Goal: Task Accomplishment & Management: Use online tool/utility

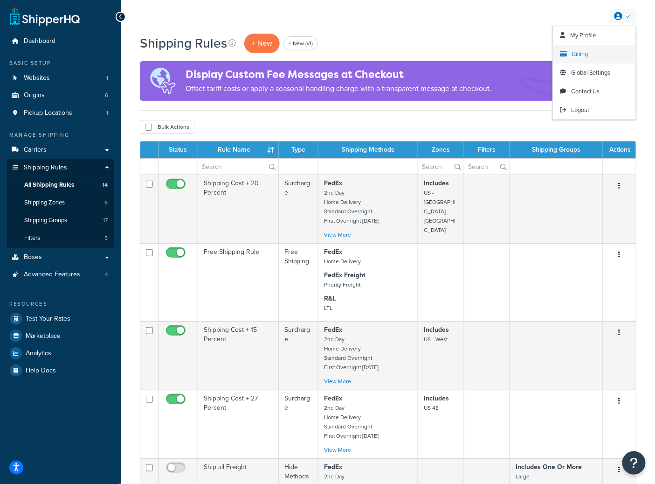
click at [583, 56] on span "Billing" at bounding box center [580, 53] width 16 height 9
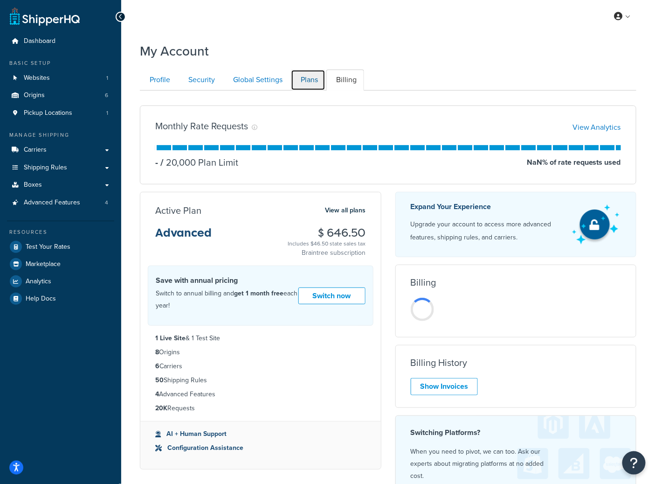
click at [306, 79] on link "Plans" at bounding box center [308, 79] width 35 height 21
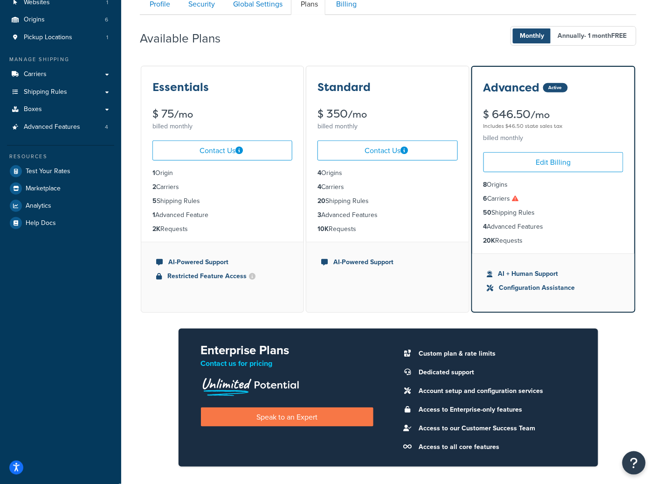
scroll to position [62, 0]
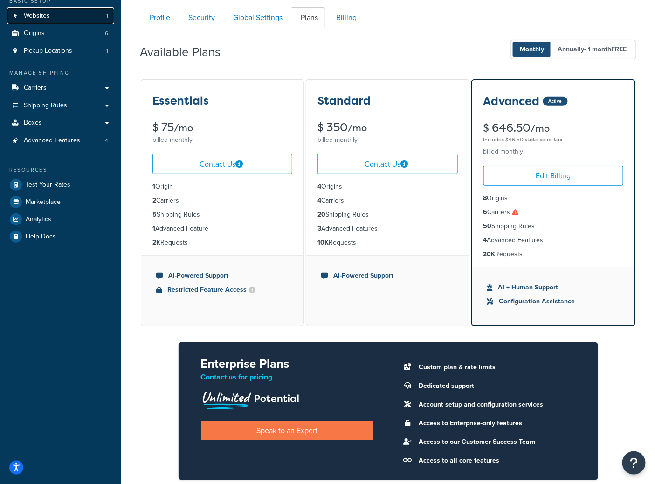
click at [73, 21] on link "Websites 1" at bounding box center [60, 15] width 107 height 17
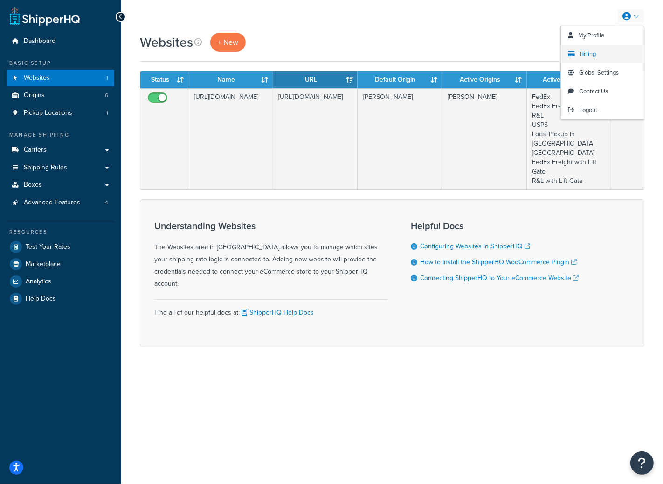
click at [581, 59] on link "Billing" at bounding box center [602, 54] width 83 height 19
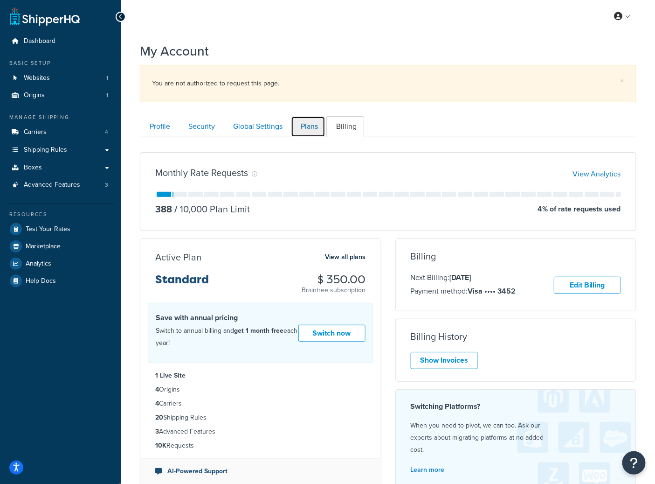
click at [308, 125] on link "Plans" at bounding box center [308, 126] width 35 height 21
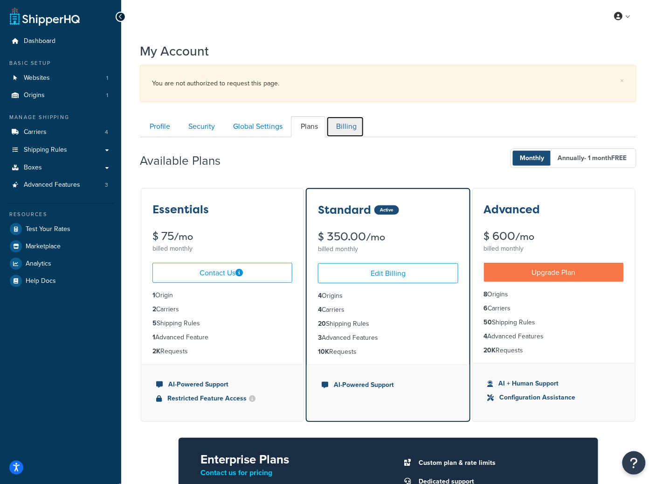
click at [344, 121] on link "Billing" at bounding box center [346, 126] width 38 height 21
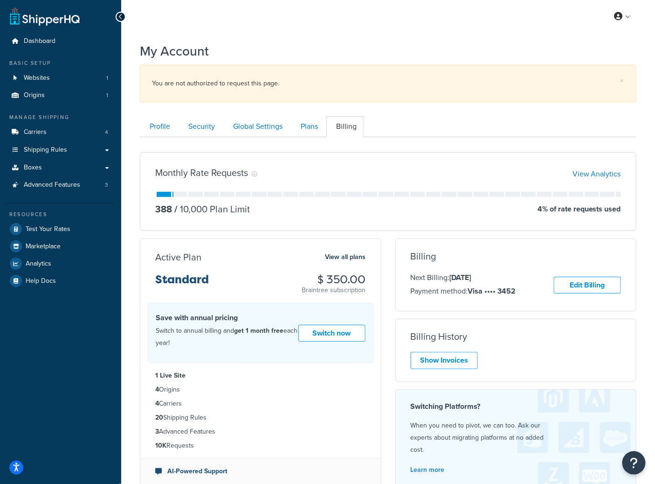
scroll to position [114, 0]
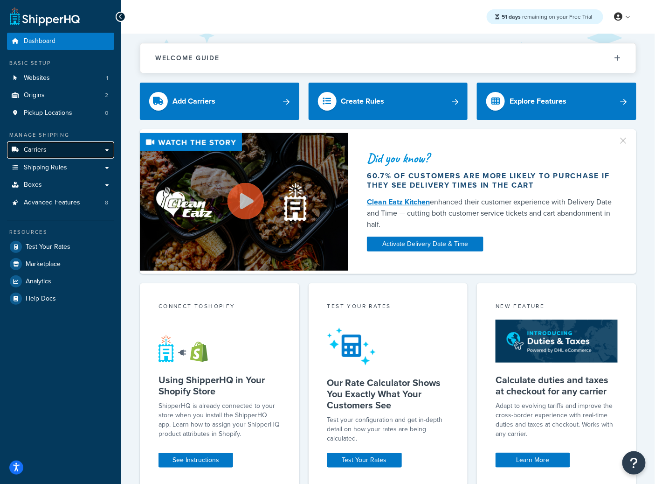
click at [42, 155] on link "Carriers" at bounding box center [60, 149] width 107 height 17
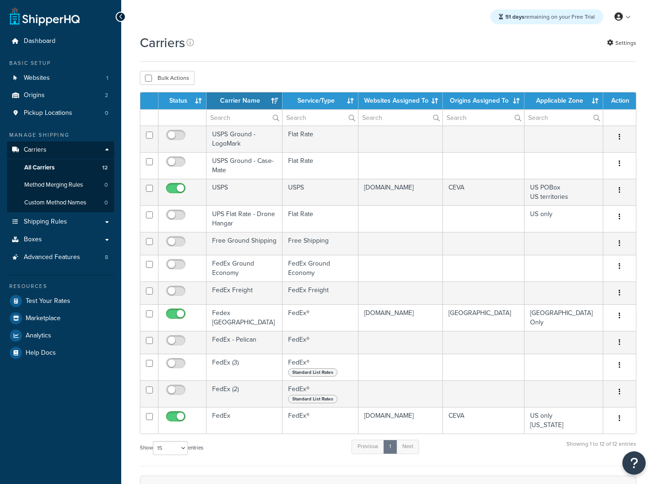
select select "15"
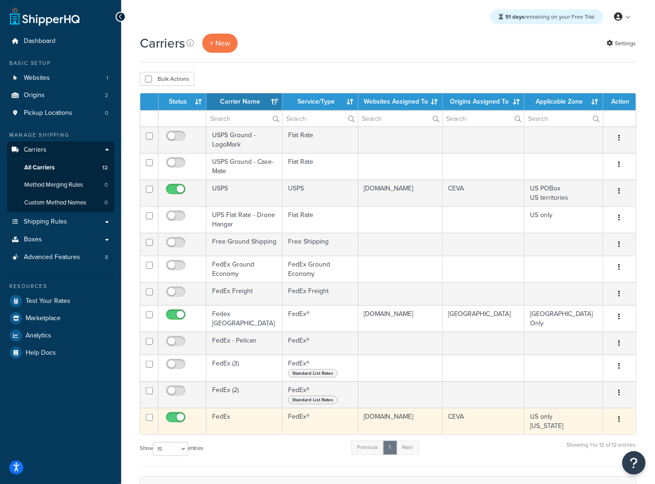
click at [227, 415] on td "FedEx" at bounding box center [245, 421] width 76 height 27
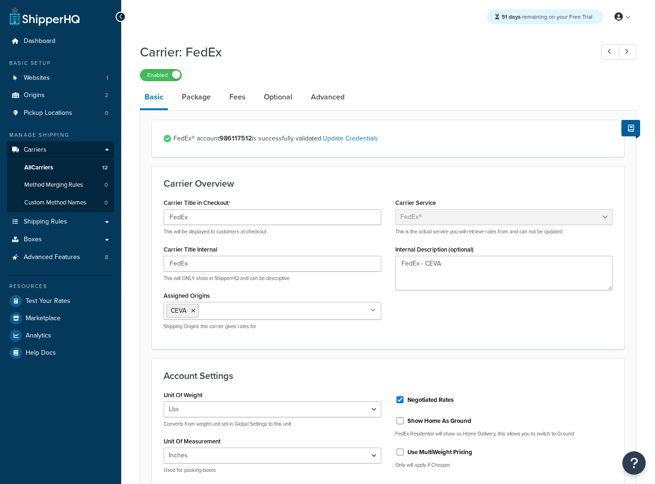
select select "fedEx"
select select "REGULAR_PICKUP"
select select "YOUR_PACKAGING"
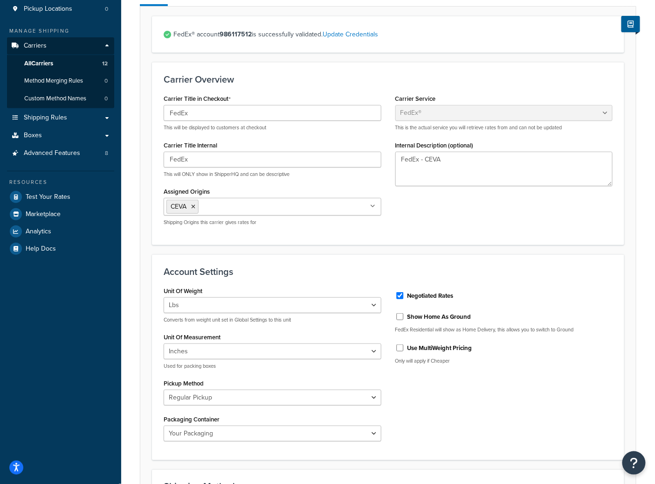
scroll to position [183, 0]
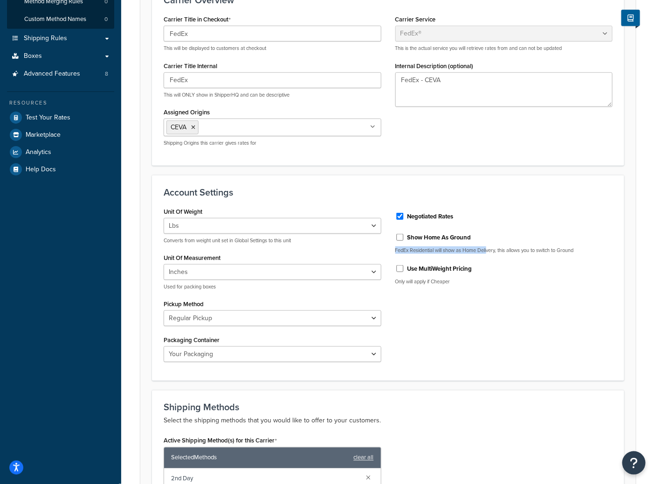
drag, startPoint x: 395, startPoint y: 251, endPoint x: 490, endPoint y: 248, distance: 94.8
click at [490, 248] on p "FedEx Residential will show as Home Delivery, this allows you to switch to Grou…" at bounding box center [505, 250] width 218 height 7
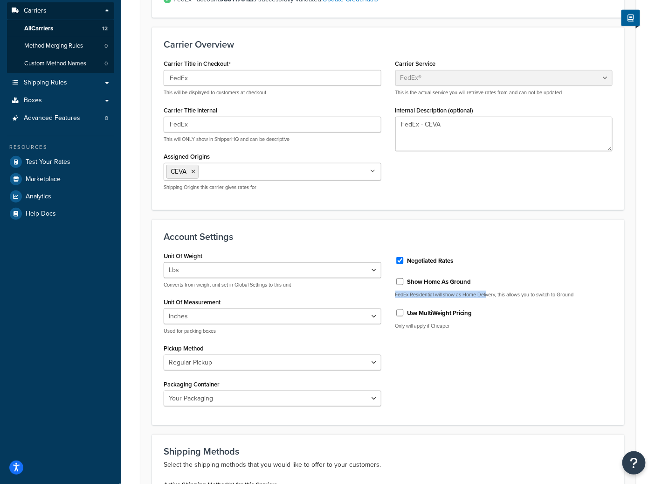
scroll to position [0, 0]
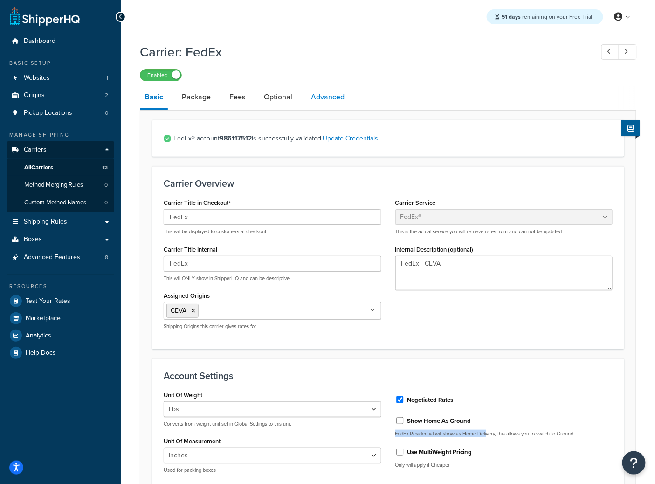
click at [335, 97] on link "Advanced" at bounding box center [327, 97] width 43 height 22
select select "false"
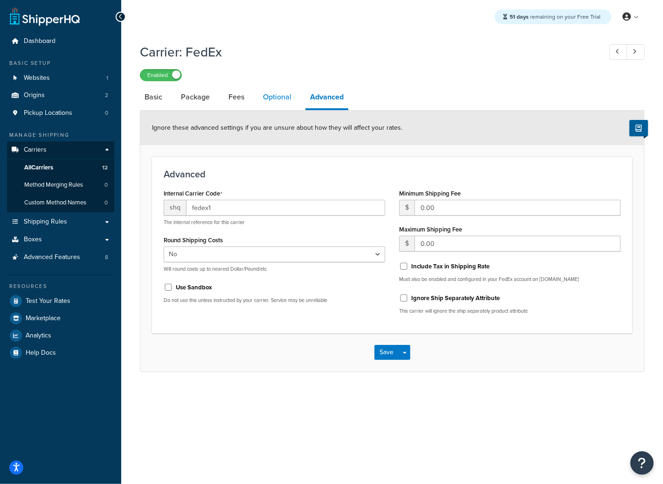
click at [282, 98] on link "Optional" at bounding box center [277, 97] width 38 height 22
select select "residential"
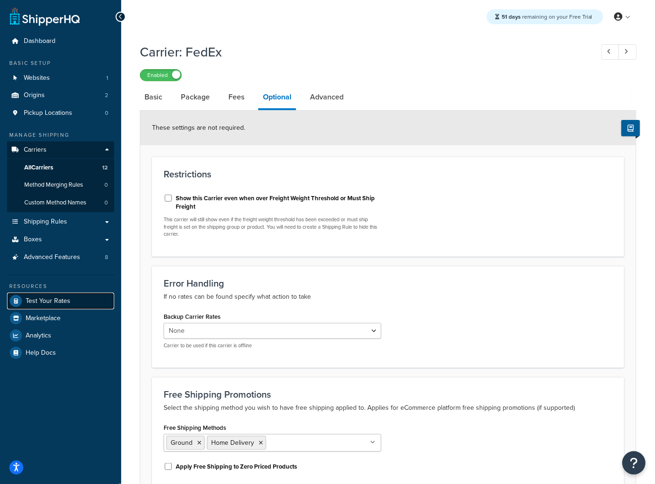
click at [65, 302] on span "Test Your Rates" at bounding box center [48, 301] width 45 height 8
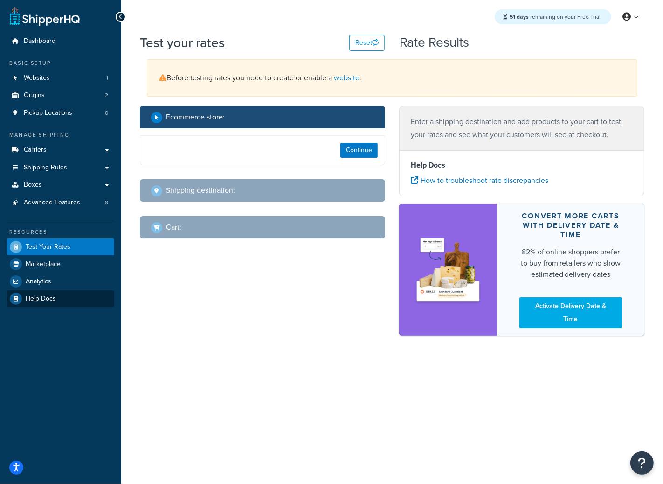
select select "TX"
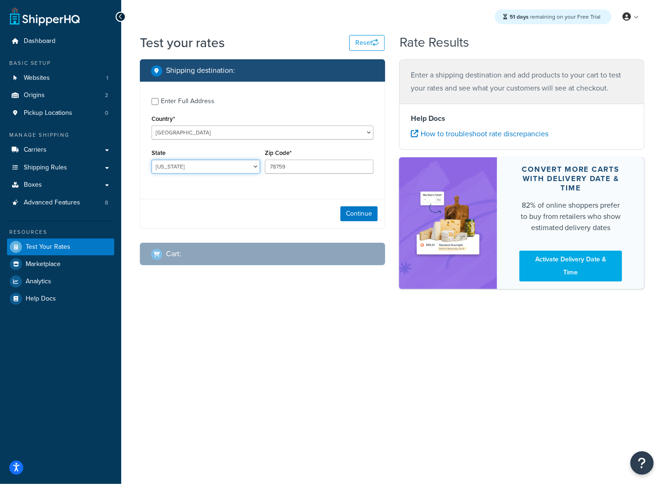
click at [172, 169] on select "Alabama Alaska American Samoa Arizona Arkansas Armed Forces Americas Armed Forc…" at bounding box center [206, 167] width 109 height 14
click at [196, 103] on div "Enter Full Address" at bounding box center [188, 101] width 54 height 13
click at [159, 103] on input "Enter Full Address" at bounding box center [155, 101] width 7 height 7
checkbox input "true"
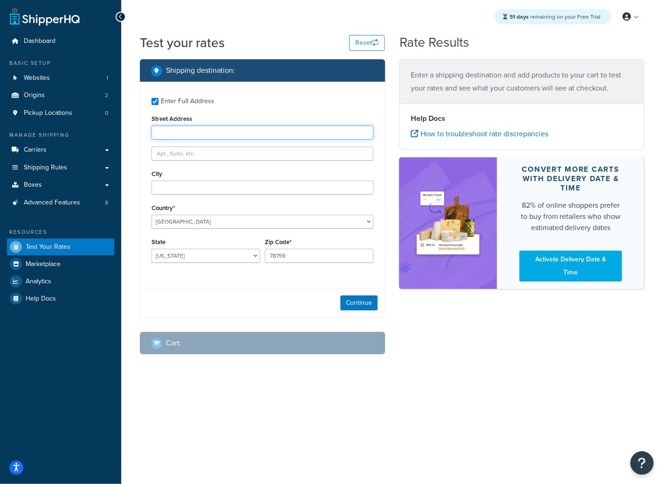
click at [177, 134] on input "Street Address" at bounding box center [263, 132] width 222 height 14
paste input "505 S Flower St, Ste 120"
type input "505 S Flower St, Ste 120"
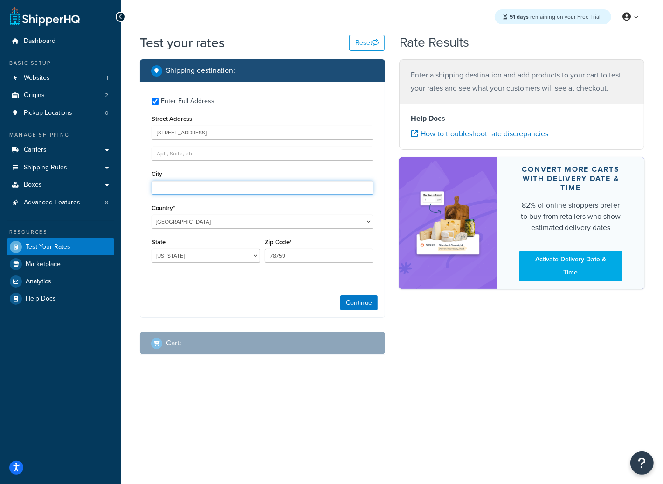
click at [188, 190] on input "City" at bounding box center [263, 188] width 222 height 14
click at [188, 189] on input "City" at bounding box center [263, 188] width 222 height 14
paste input "Los Angeles"
type input "Los Angeles"
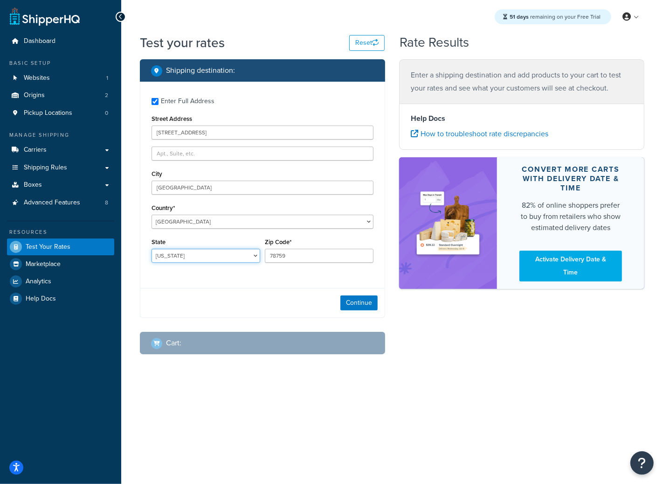
click at [174, 257] on select "Alabama Alaska American Samoa Arizona Arkansas Armed Forces Americas Armed Forc…" at bounding box center [206, 256] width 109 height 14
select select "CA"
click at [152, 249] on select "Alabama Alaska American Samoa Arizona Arkansas Armed Forces Americas Armed Forc…" at bounding box center [206, 256] width 109 height 14
click at [292, 253] on input "78759" at bounding box center [319, 256] width 109 height 14
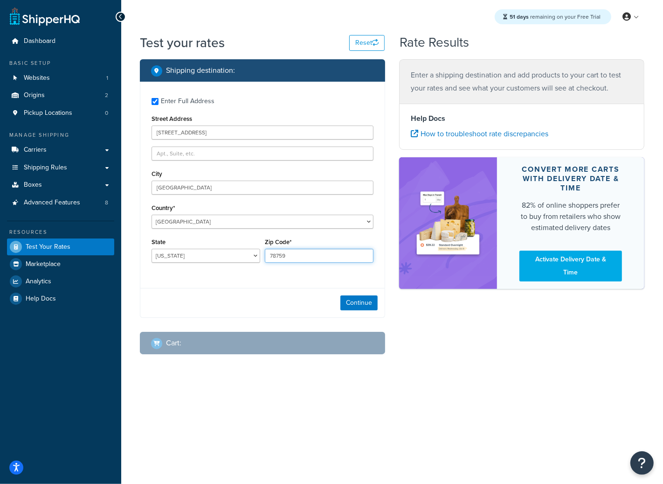
click at [292, 253] on input "78759" at bounding box center [319, 256] width 109 height 14
paste input "90071"
type input "90071"
click at [357, 303] on button "Continue" at bounding box center [358, 302] width 37 height 15
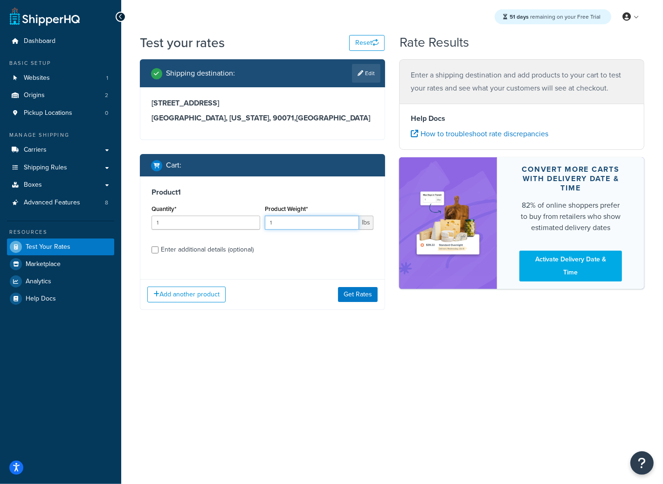
click at [283, 225] on input "1" at bounding box center [312, 222] width 94 height 14
drag, startPoint x: 277, startPoint y: 225, endPoint x: 257, endPoint y: 225, distance: 20.1
click at [257, 225] on div "Quantity* 1 Product Weight* 1 lbs" at bounding box center [262, 219] width 227 height 34
type input "9"
click at [350, 291] on button "Get Rates" at bounding box center [358, 294] width 40 height 15
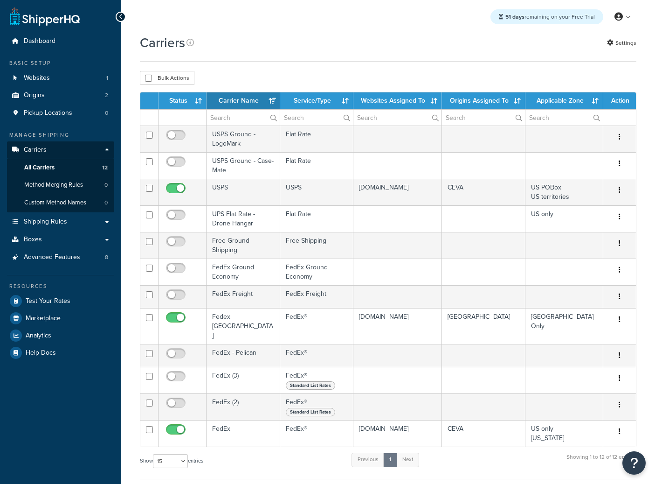
select select "15"
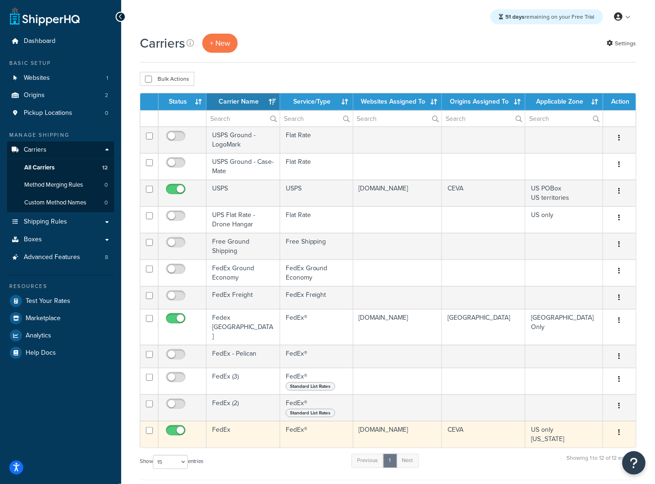
click at [253, 430] on td "FedEx" at bounding box center [244, 434] width 74 height 27
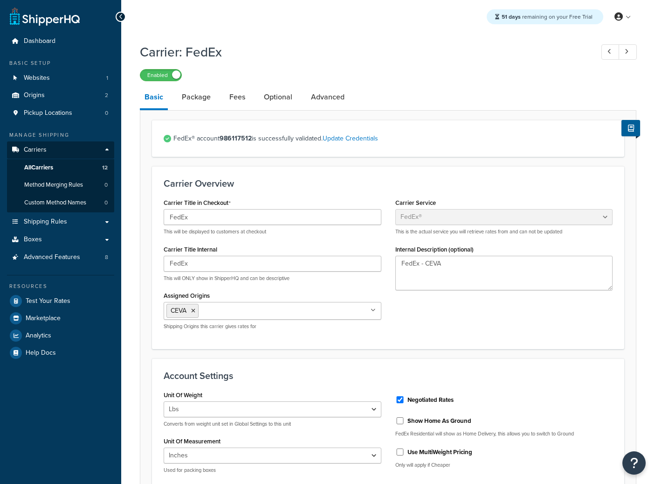
select select "fedEx"
select select "REGULAR_PICKUP"
select select "YOUR_PACKAGING"
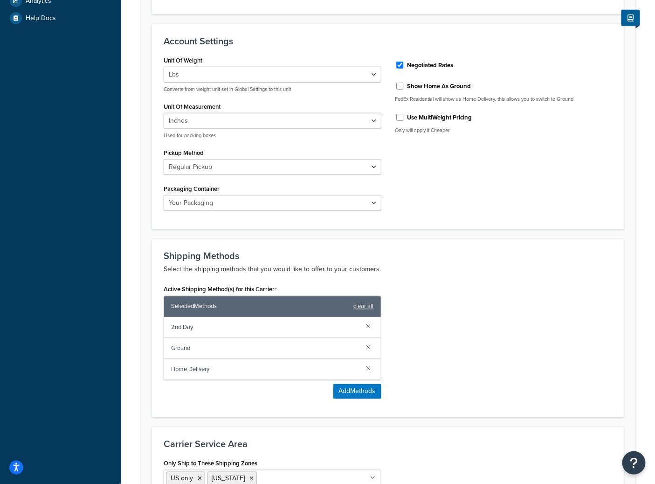
scroll to position [324, 0]
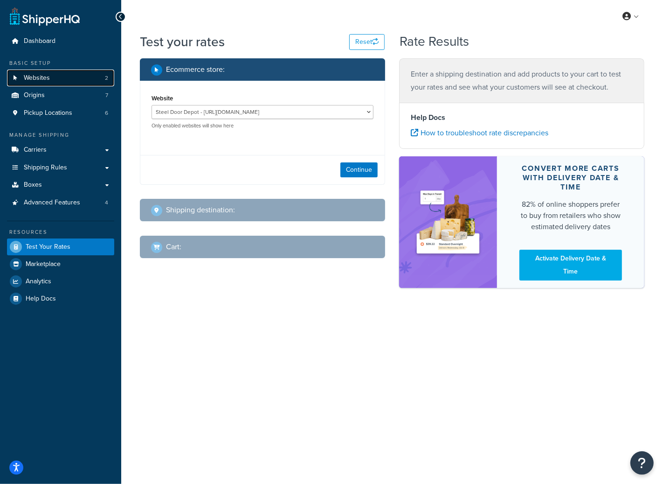
click at [70, 80] on link "Websites 2" at bounding box center [60, 77] width 107 height 17
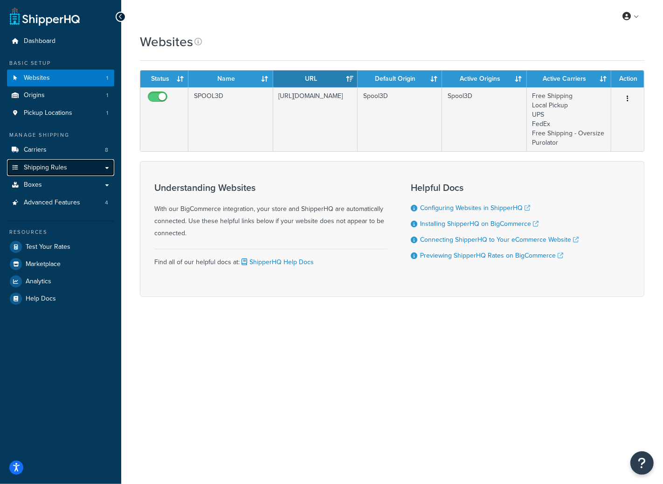
click at [62, 165] on span "Shipping Rules" at bounding box center [45, 168] width 43 height 8
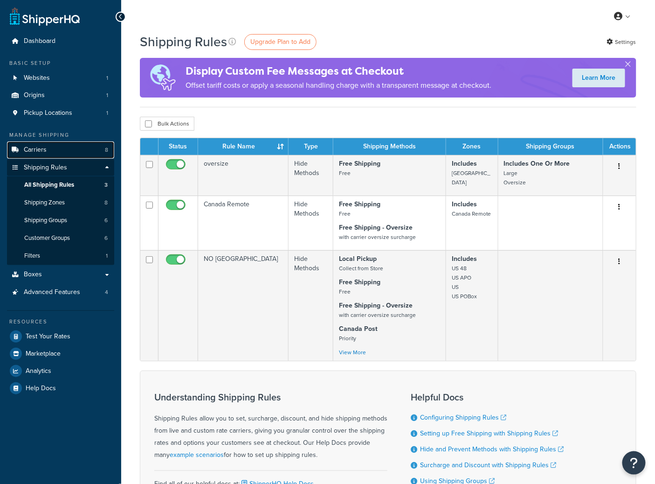
click at [69, 152] on link "Carriers 8" at bounding box center [60, 149] width 107 height 17
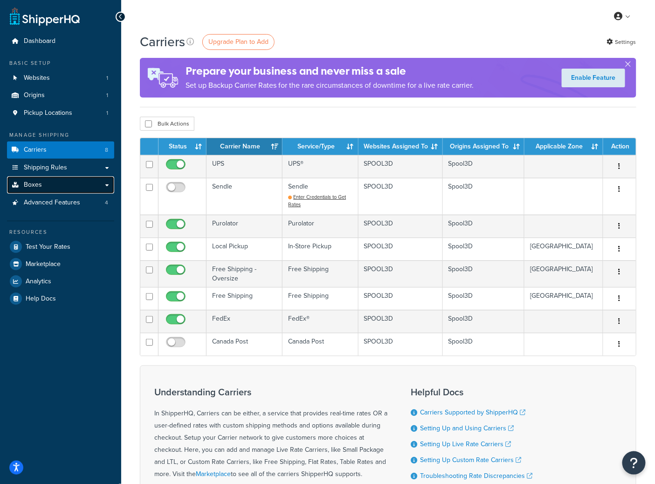
click at [78, 186] on link "Boxes" at bounding box center [60, 184] width 107 height 17
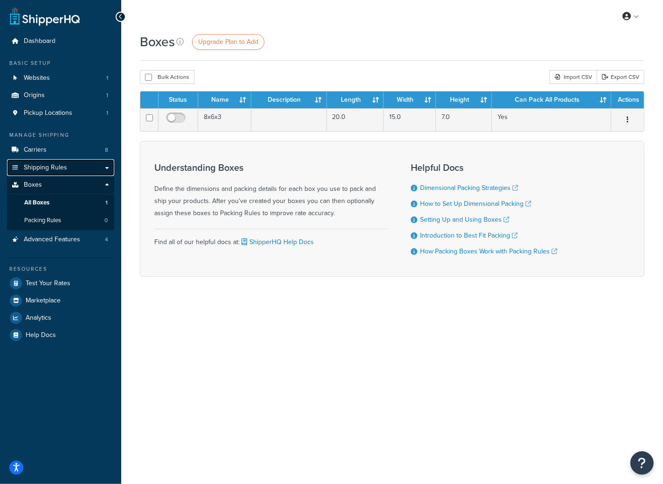
click at [69, 172] on link "Shipping Rules" at bounding box center [60, 167] width 107 height 17
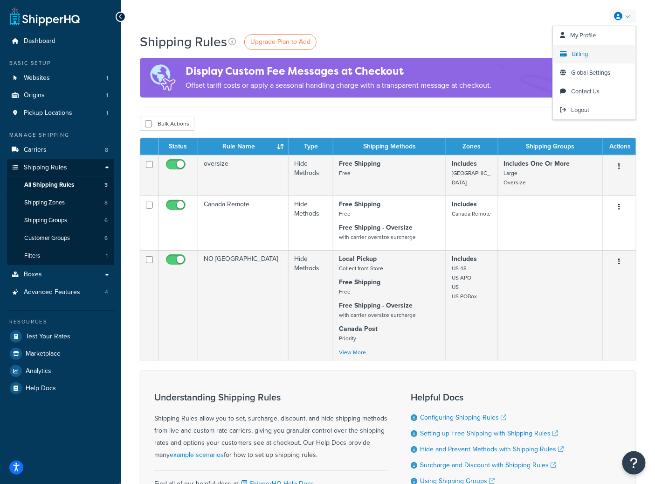
click at [591, 56] on link "Billing" at bounding box center [594, 54] width 83 height 19
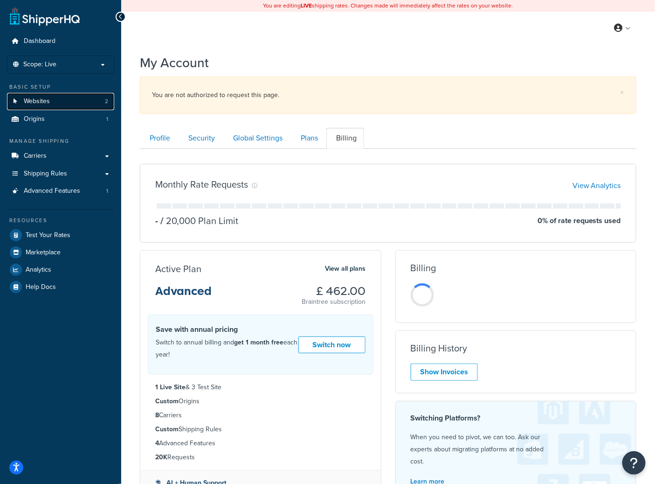
click at [62, 102] on link "Websites 2" at bounding box center [60, 101] width 107 height 17
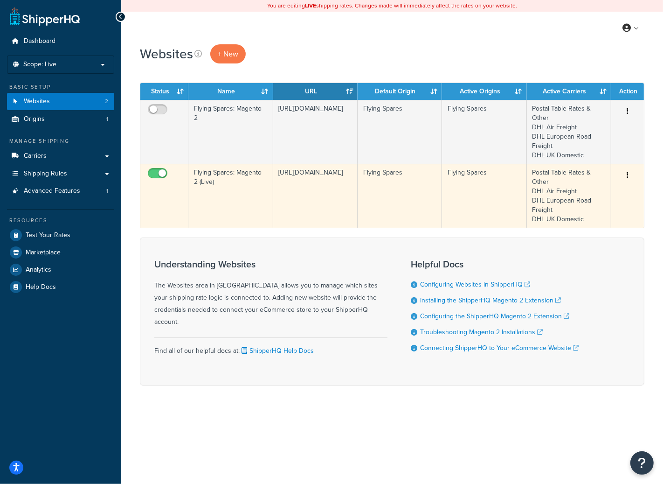
click at [316, 198] on td "[URL][DOMAIN_NAME]" at bounding box center [315, 196] width 84 height 64
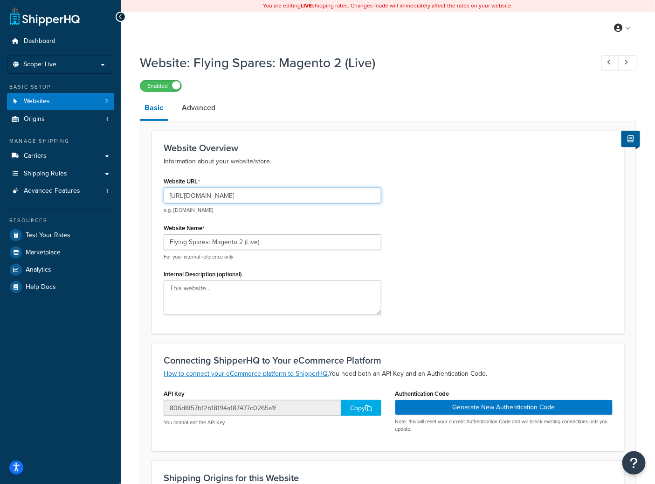
click at [257, 198] on input "[URL][DOMAIN_NAME]" at bounding box center [273, 196] width 218 height 16
click at [256, 198] on input "[URL][DOMAIN_NAME]" at bounding box center [273, 196] width 218 height 16
click at [243, 199] on input "[URL][DOMAIN_NAME]" at bounding box center [273, 196] width 218 height 16
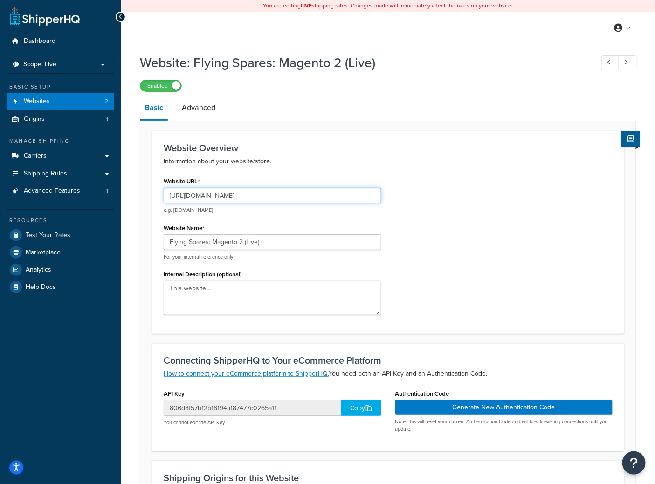
click at [243, 199] on input "[URL][DOMAIN_NAME]" at bounding box center [273, 196] width 218 height 16
click at [580, 69] on span "Billing" at bounding box center [580, 65] width 16 height 9
click at [568, 64] on link "Billing" at bounding box center [594, 65] width 83 height 19
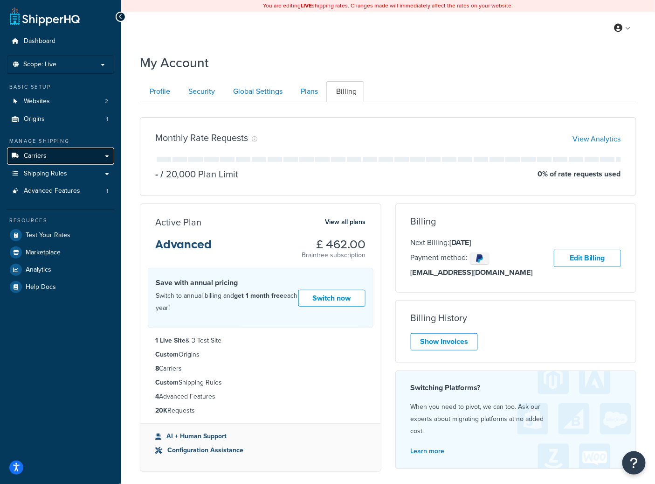
click at [39, 152] on span "Carriers" at bounding box center [35, 156] width 23 height 8
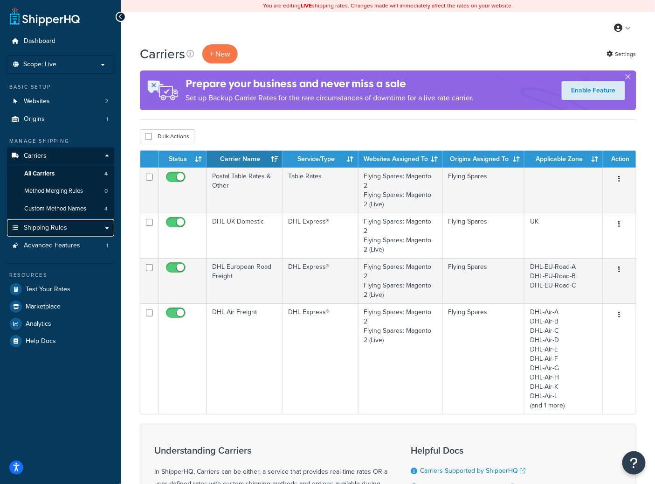
click at [74, 232] on link "Shipping Rules" at bounding box center [60, 227] width 107 height 17
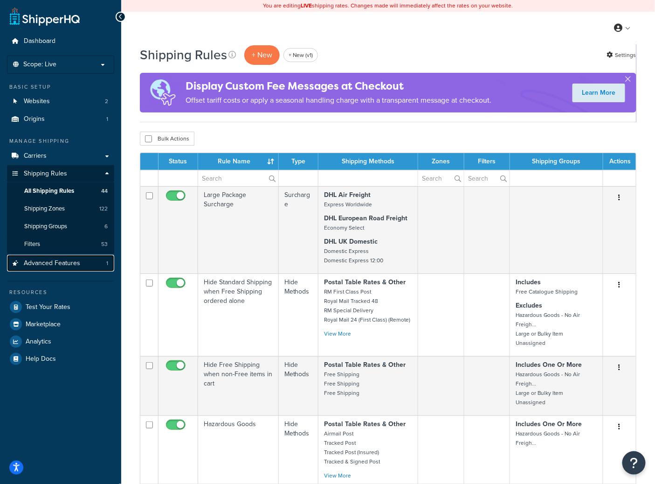
click at [71, 268] on link "Advanced Features 1" at bounding box center [60, 263] width 107 height 17
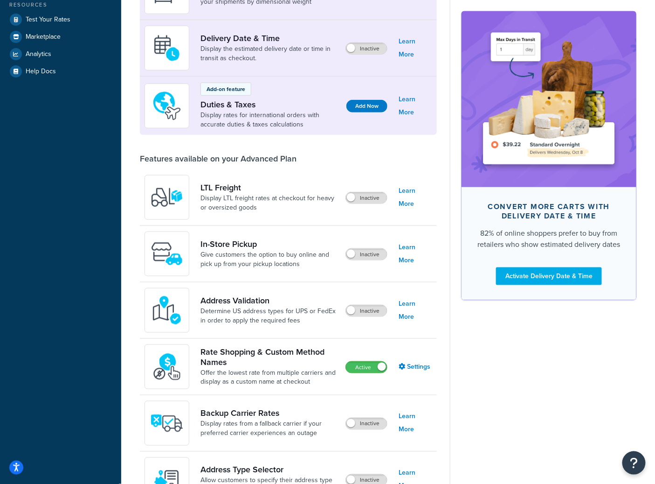
scroll to position [47, 0]
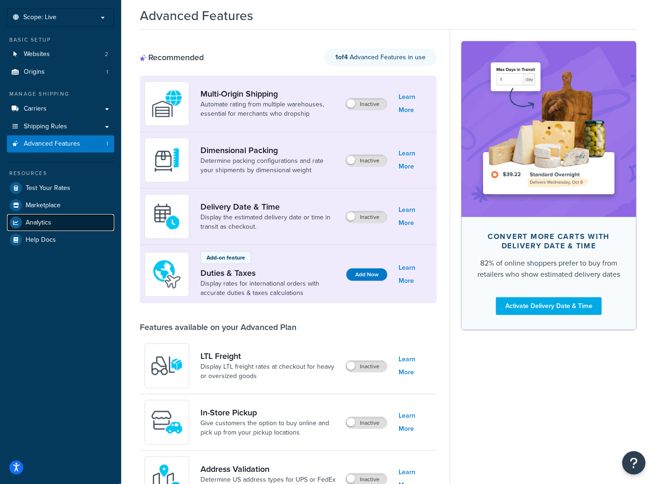
click at [56, 222] on link "Analytics" at bounding box center [60, 222] width 107 height 17
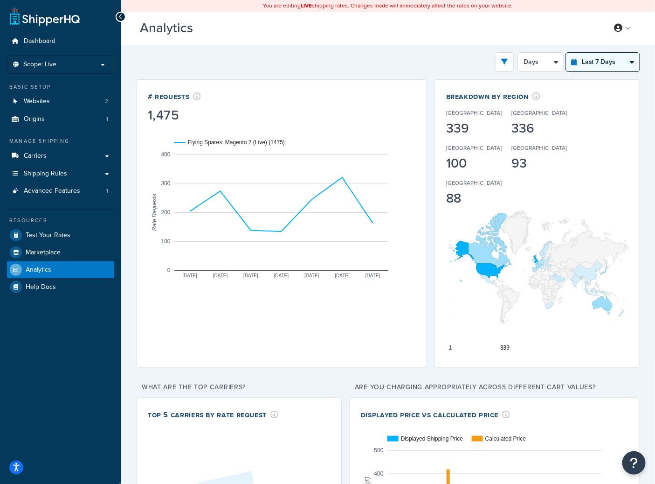
click at [590, 60] on select "Last 24 Hours Last 7 Days Last 30 Days Last 3 Months Last 6 Months Last 12 Mont…" at bounding box center [603, 62] width 74 height 19
select select "last_year"
click at [566, 53] on select "Last 24 Hours Last 7 Days Last 30 Days Last 3 Months Last 6 Months Last 12 Mont…" at bounding box center [603, 62] width 74 height 19
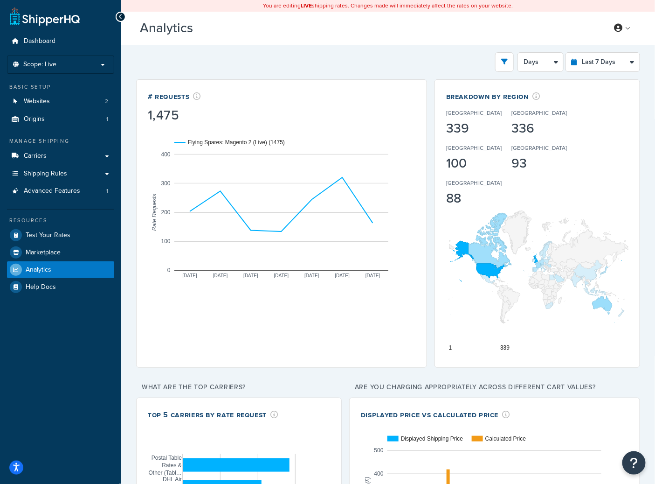
select select "1M"
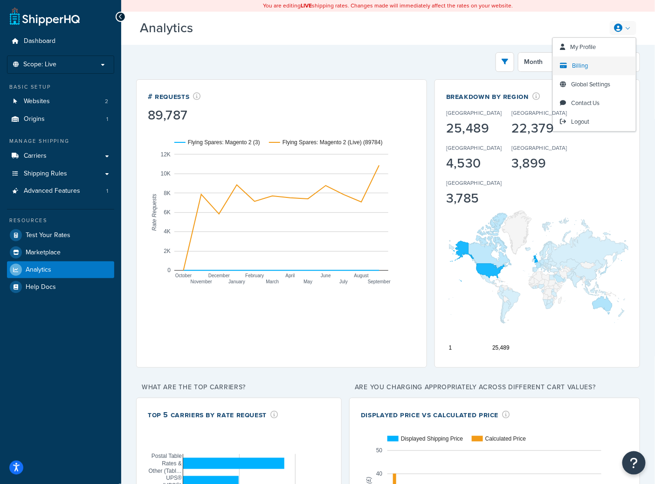
click at [585, 63] on span "Billing" at bounding box center [580, 65] width 16 height 9
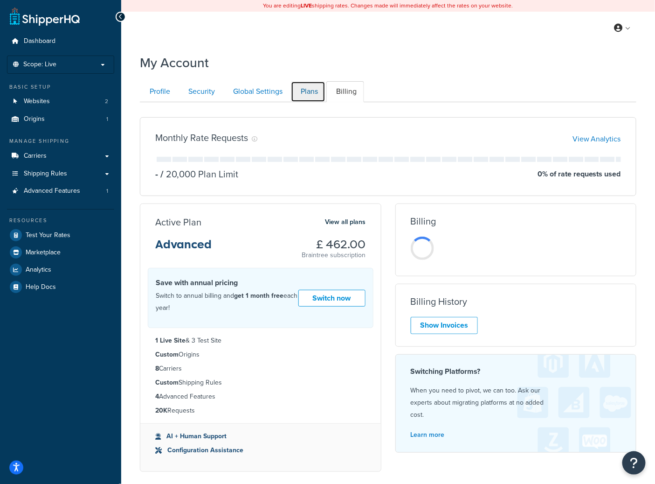
click at [304, 95] on link "Plans" at bounding box center [308, 91] width 35 height 21
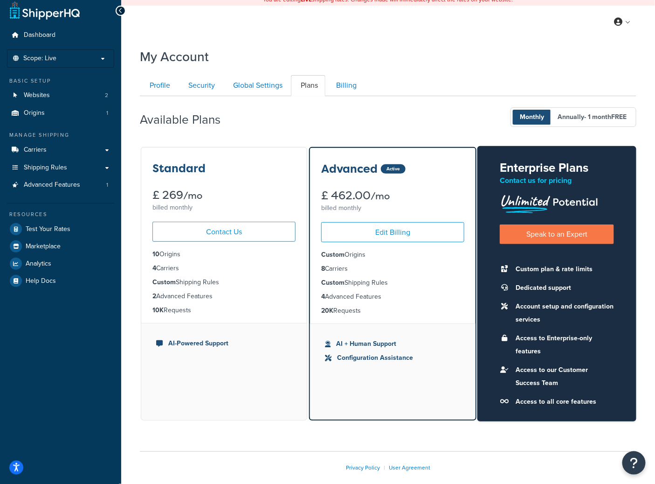
scroll to position [8, 0]
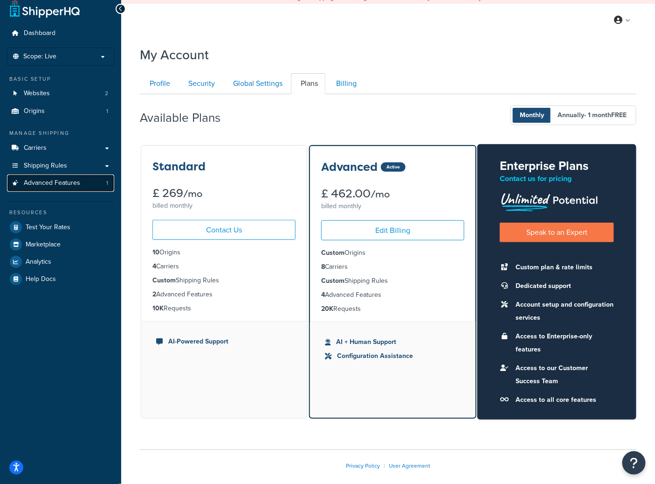
click at [83, 188] on link "Advanced Features 1" at bounding box center [60, 182] width 107 height 17
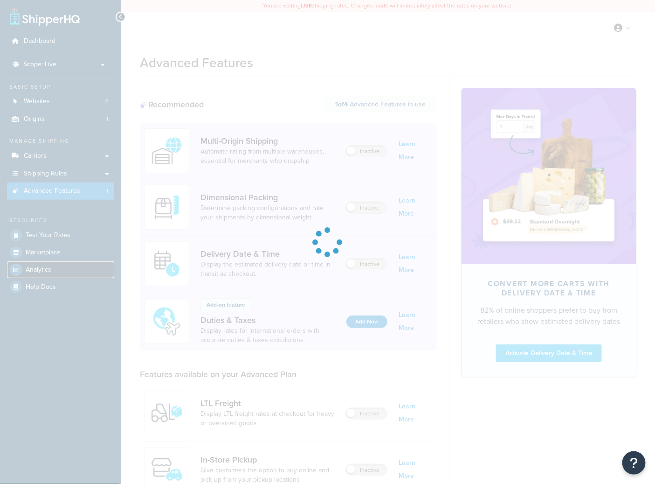
click at [54, 273] on link "Analytics" at bounding box center [60, 269] width 107 height 17
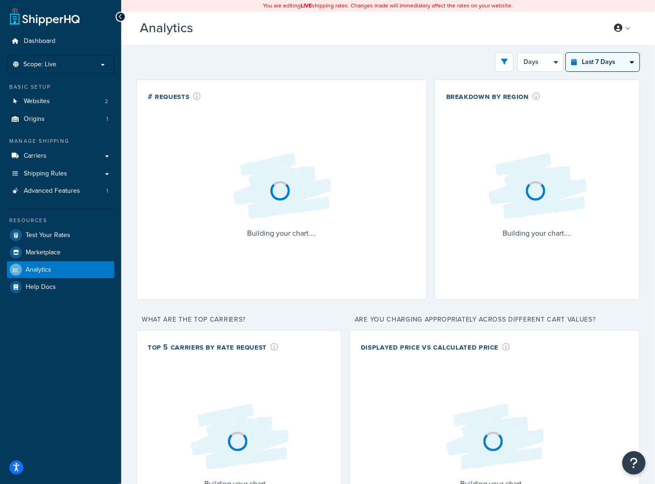
click at [603, 67] on select "Last 24 Hours Last 7 Days Last 30 Days Last 3 Months Last 6 Months Last 12 Mont…" at bounding box center [603, 62] width 74 height 19
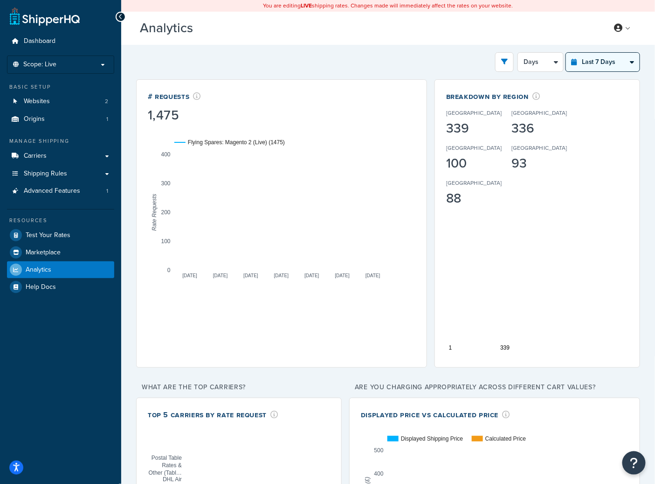
select select "last_3_months"
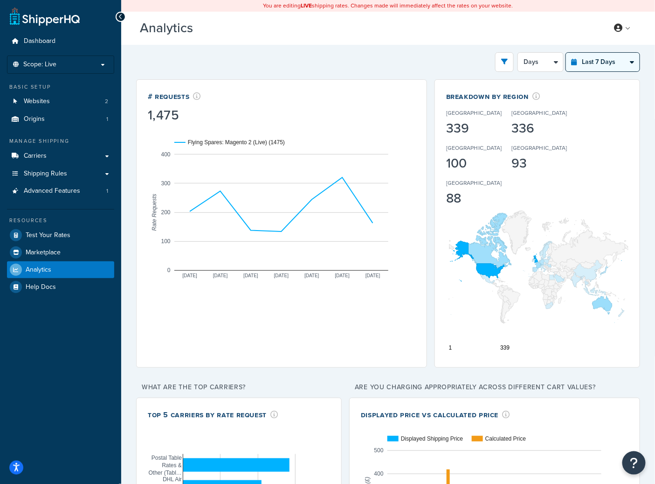
click at [566, 53] on select "Last 24 Hours Last 7 Days Last 30 Days Last 3 Months Last 6 Months Last 12 Mont…" at bounding box center [603, 62] width 74 height 19
select select "1w"
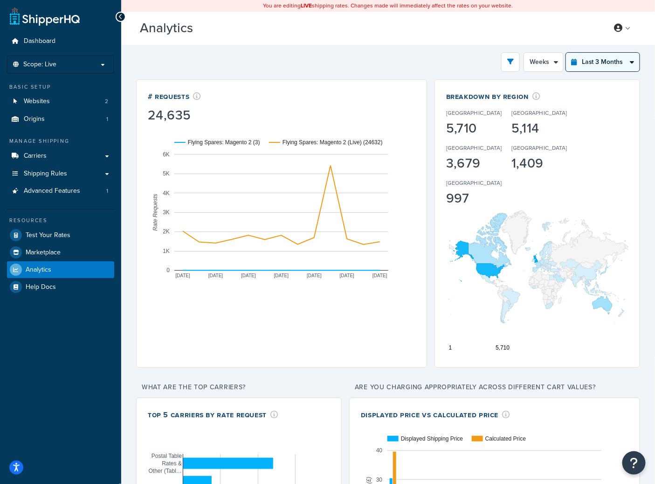
click at [620, 60] on select "Last 24 Hours Last 7 Days Last 30 Days Last 3 Months Last 6 Months Last 12 Mont…" at bounding box center [603, 62] width 74 height 19
select select "last_year"
click at [566, 53] on select "Last 24 Hours Last 7 Days Last 30 Days Last 3 Months Last 6 Months Last 12 Mont…" at bounding box center [603, 62] width 74 height 19
select select "1M"
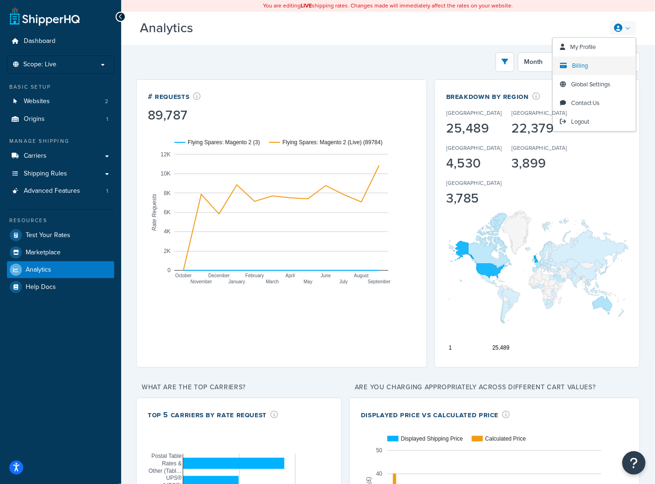
click at [590, 68] on link "Billing" at bounding box center [594, 65] width 83 height 19
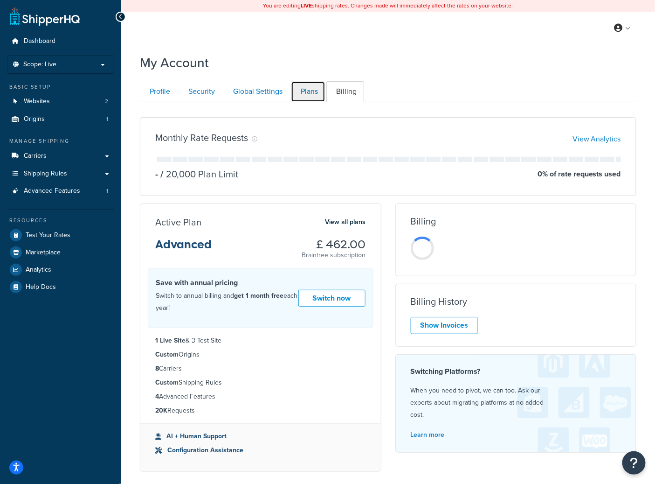
click at [308, 96] on link "Plans" at bounding box center [308, 91] width 35 height 21
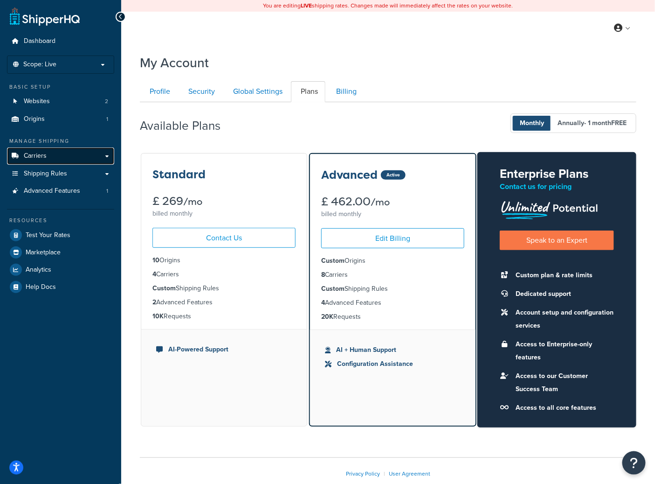
click at [58, 153] on link "Carriers" at bounding box center [60, 155] width 107 height 17
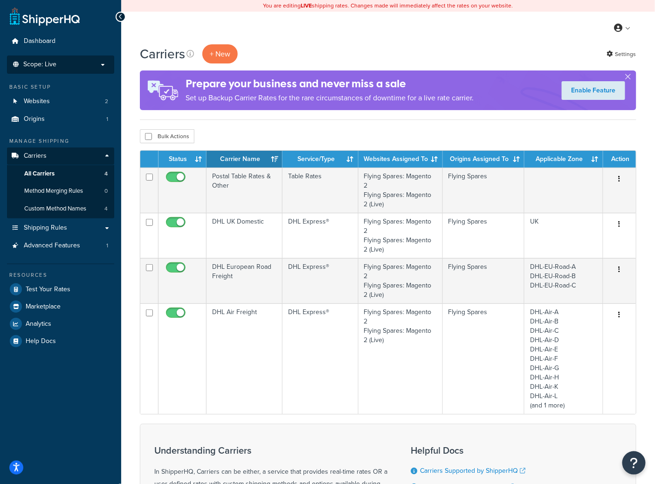
click at [62, 71] on li "Scope: Live Development Integration Test" at bounding box center [60, 65] width 107 height 18
click at [62, 69] on p "Scope: Live" at bounding box center [60, 65] width 99 height 8
drag, startPoint x: 66, startPoint y: 58, endPoint x: 64, endPoint y: 74, distance: 16.0
click at [66, 58] on li "Scope: Live Development Integration Test" at bounding box center [60, 65] width 107 height 18
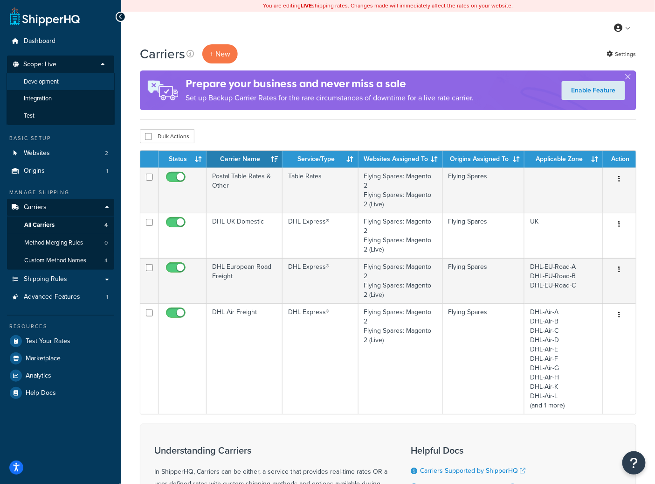
click at [58, 86] on span "Development" at bounding box center [41, 82] width 35 height 8
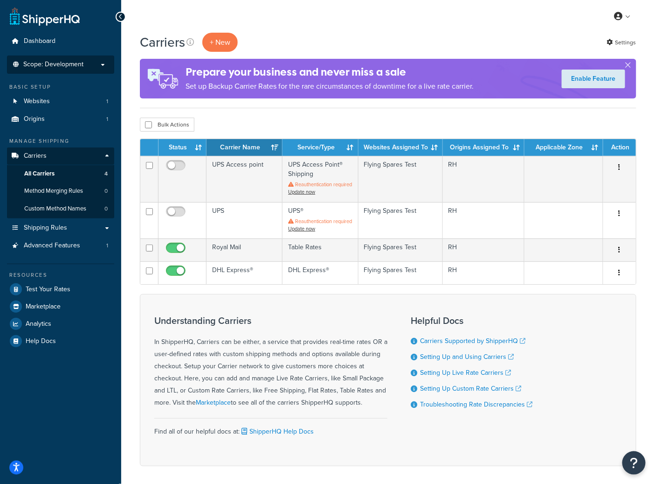
click at [63, 61] on span "Scope: Development" at bounding box center [53, 65] width 60 height 8
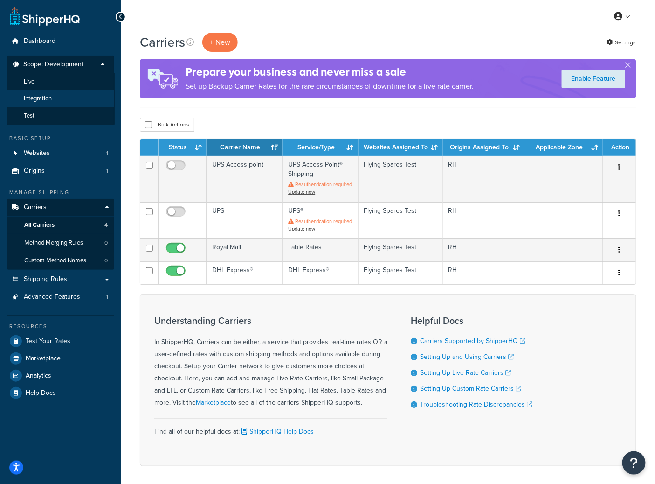
click at [59, 103] on li "Integration" at bounding box center [61, 98] width 108 height 17
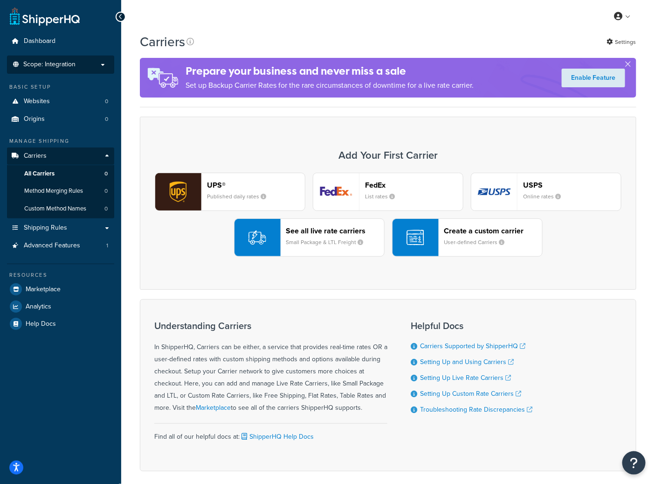
click at [63, 67] on span "Scope: Integration" at bounding box center [49, 65] width 52 height 8
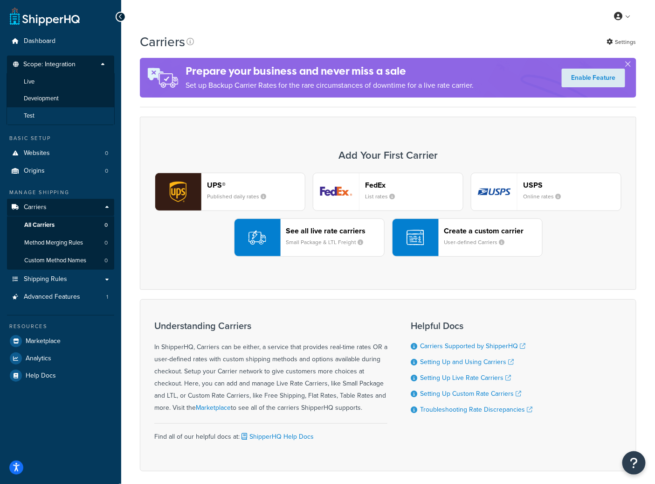
click at [53, 115] on li "Test" at bounding box center [61, 115] width 108 height 17
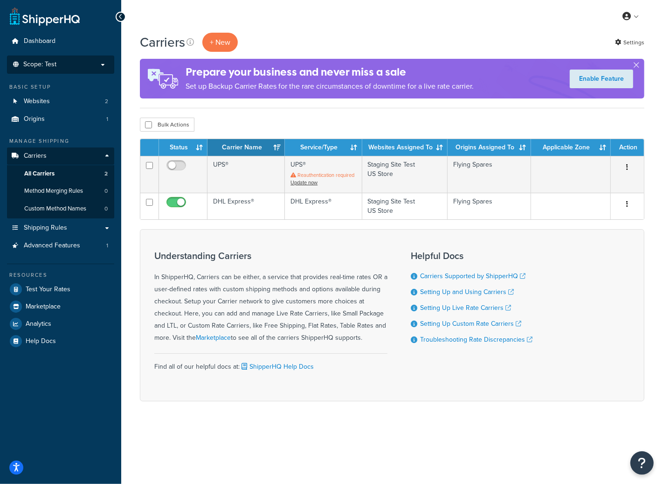
click at [60, 57] on li "Scope: Test Live Development Integration" at bounding box center [60, 65] width 107 height 18
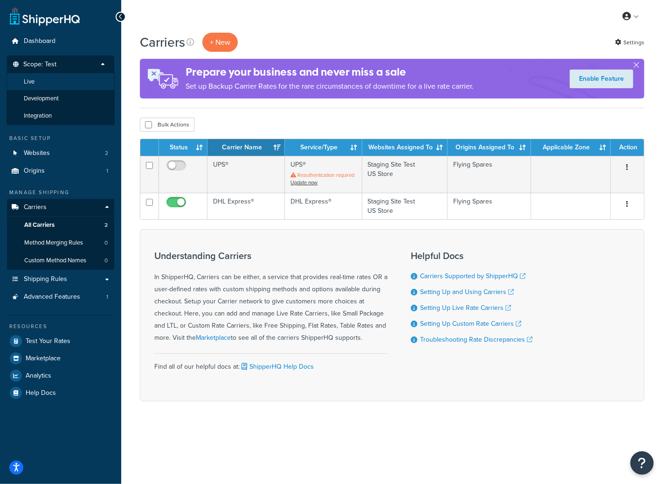
click at [52, 78] on li "Live" at bounding box center [61, 81] width 108 height 17
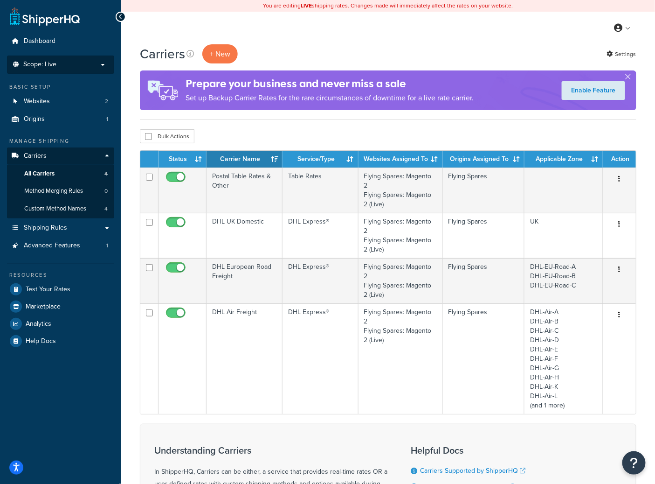
click at [65, 71] on li "Scope: Live Development Integration Test" at bounding box center [60, 65] width 107 height 18
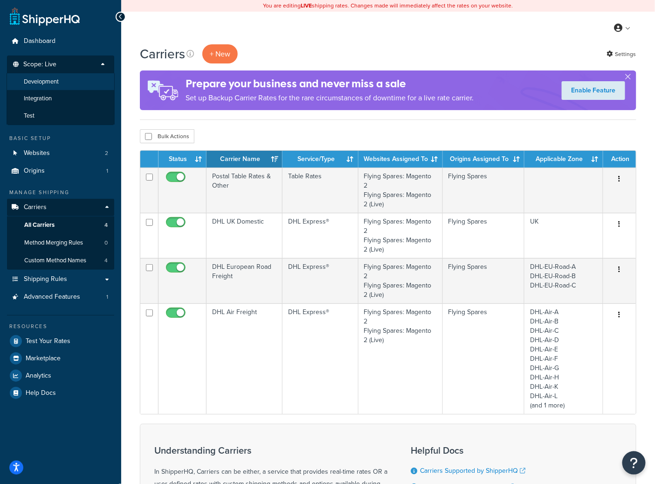
click at [59, 85] on span "Development" at bounding box center [41, 82] width 35 height 8
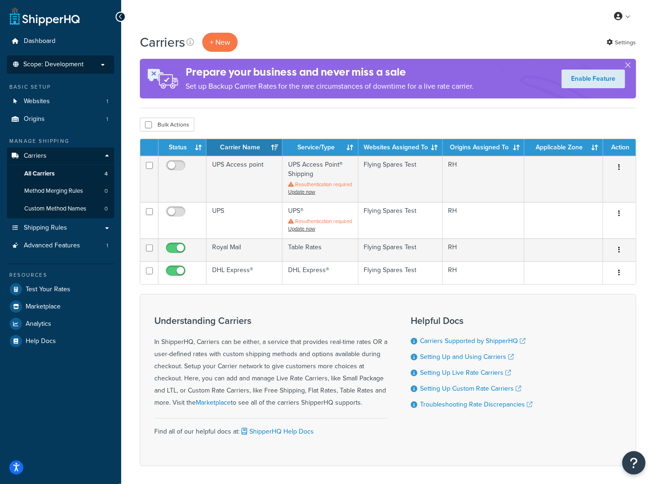
click at [59, 63] on span "Scope: Development" at bounding box center [53, 65] width 60 height 8
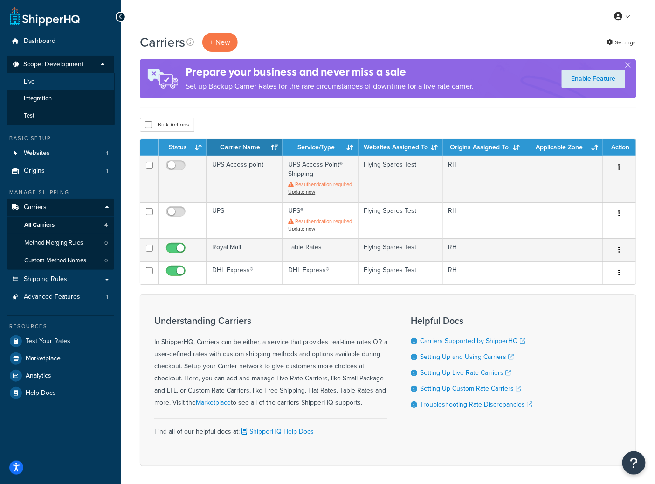
click at [57, 82] on li "Live" at bounding box center [61, 81] width 108 height 17
